Goal: Obtain resource: Obtain resource

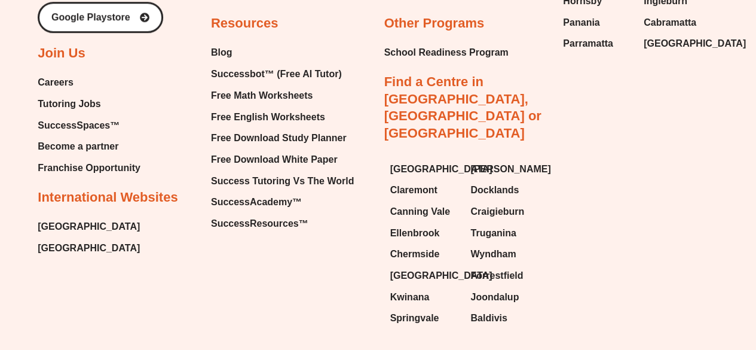
scroll to position [4964, 0]
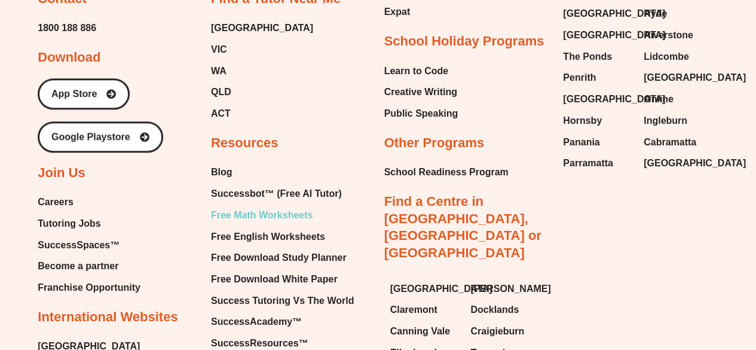
click at [249, 206] on span "Free Math Worksheets" at bounding box center [262, 215] width 102 height 18
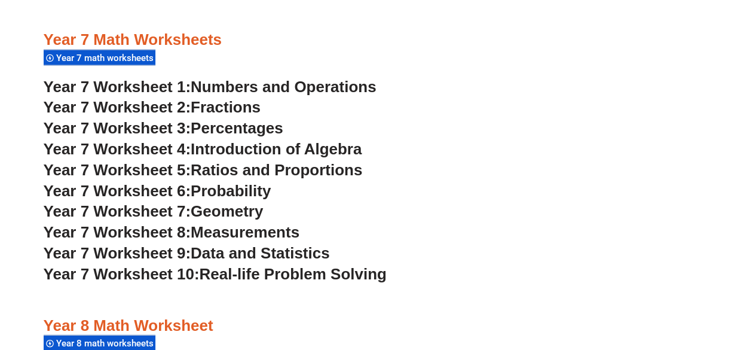
scroll to position [3565, 0]
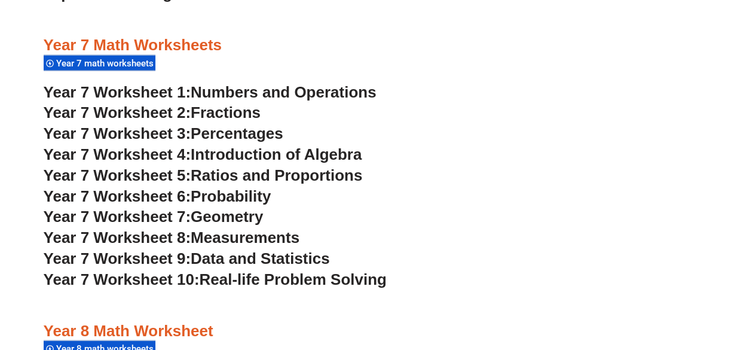
click at [264, 157] on span "Introduction of Algebra" at bounding box center [276, 154] width 171 height 18
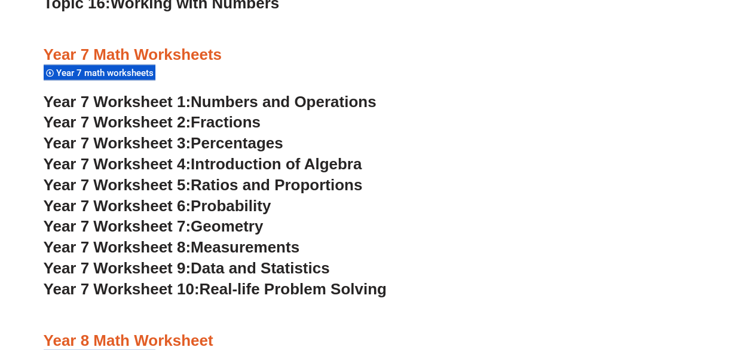
scroll to position [3556, 0]
